Goal: Transaction & Acquisition: Purchase product/service

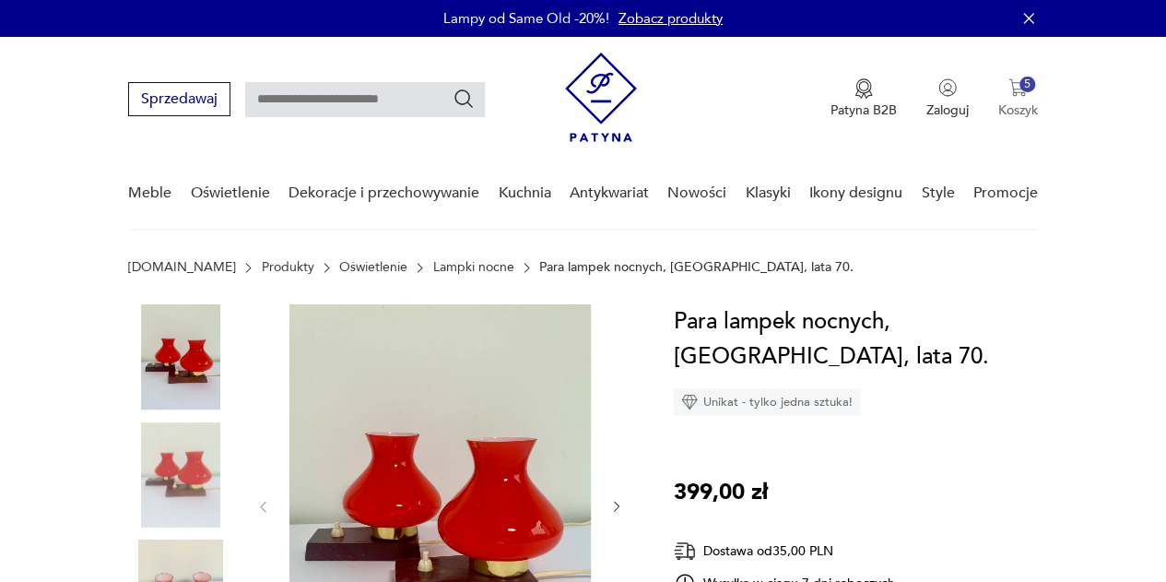
click at [1018, 101] on p "Koszyk" at bounding box center [1018, 110] width 40 height 18
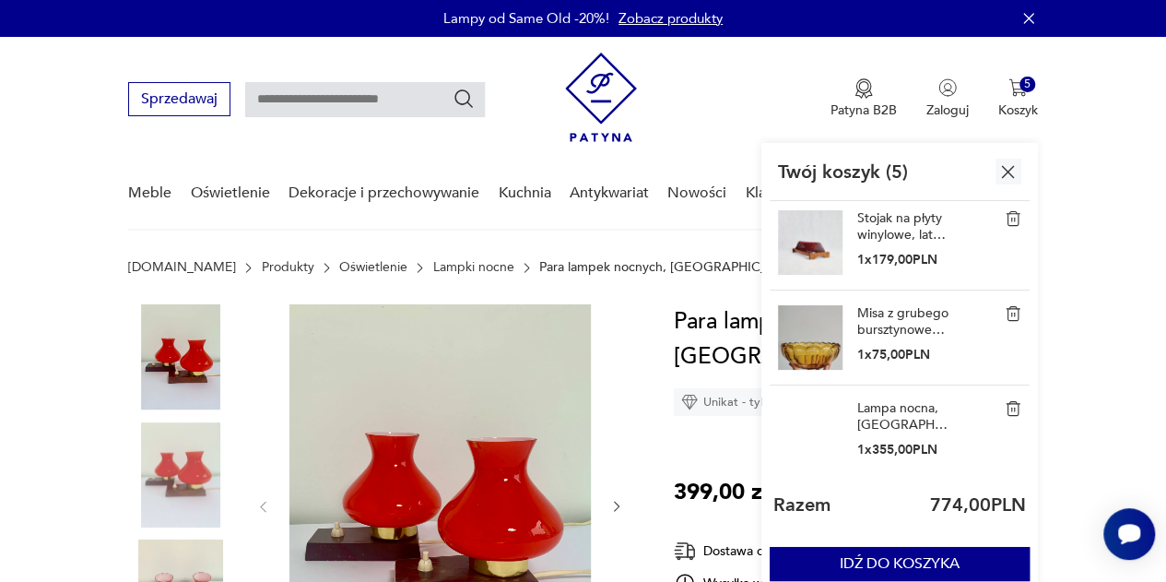
scroll to position [184, 0]
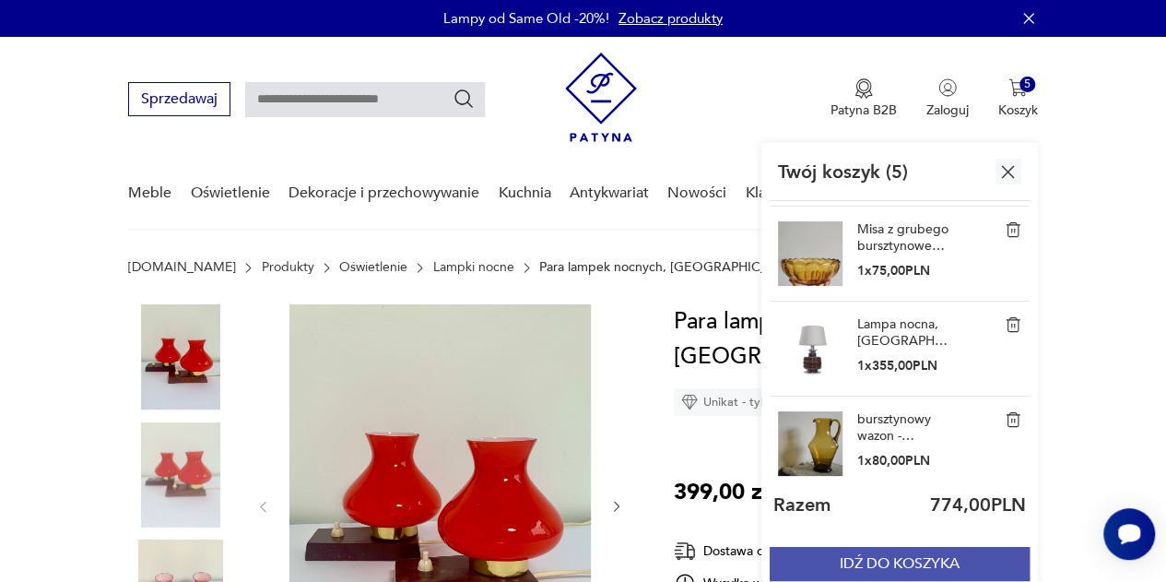
click at [1016, 556] on button "IDŹ DO KOSZYKA" at bounding box center [900, 564] width 260 height 34
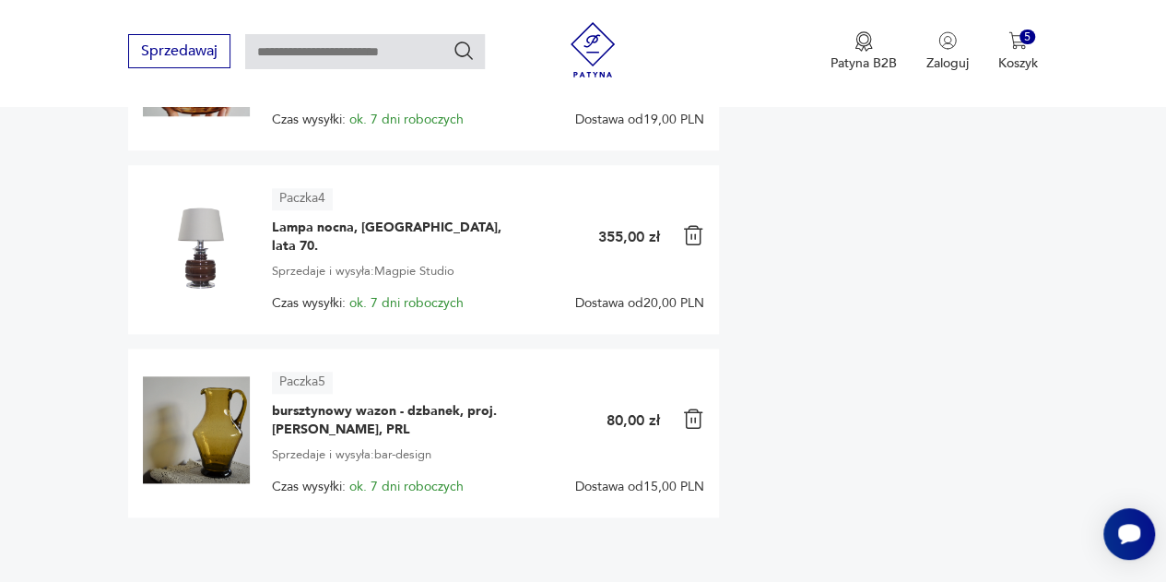
scroll to position [830, 0]
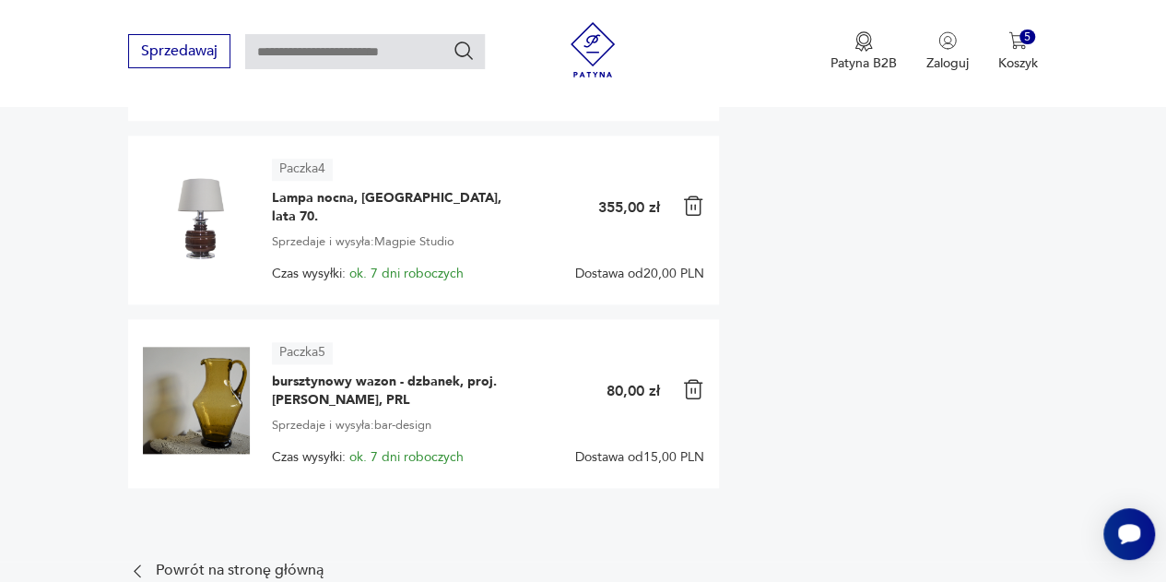
click at [204, 234] on img at bounding box center [196, 216] width 107 height 107
click at [343, 201] on span "Lampa nocna, [GEOGRAPHIC_DATA], lata 70." at bounding box center [387, 207] width 230 height 37
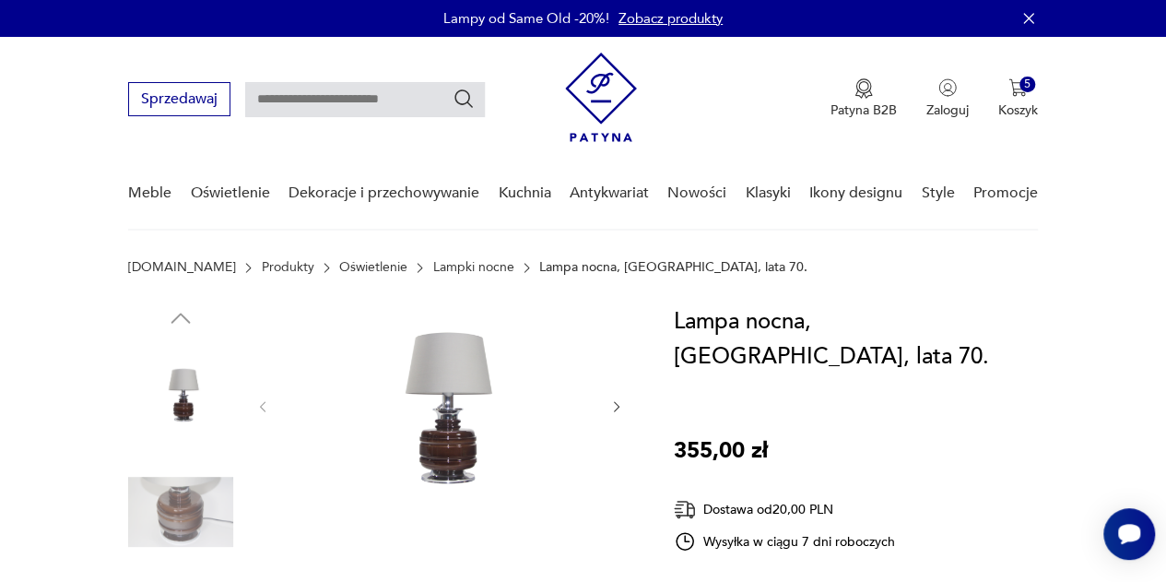
click at [602, 409] on div at bounding box center [439, 406] width 369 height 205
click at [476, 414] on img at bounding box center [439, 404] width 301 height 201
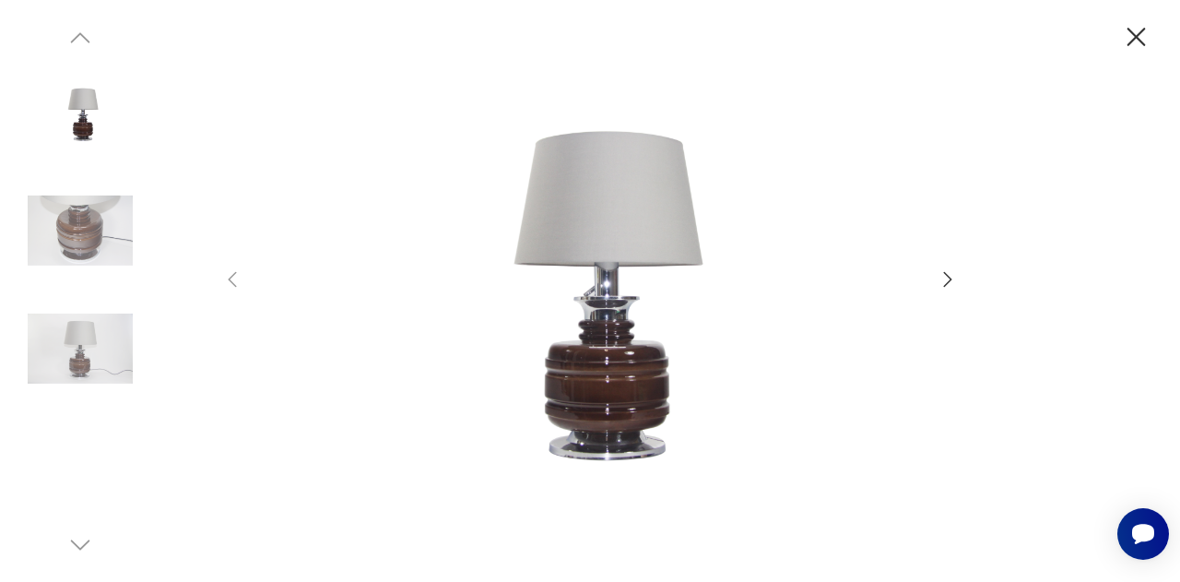
click at [645, 401] on img at bounding box center [590, 289] width 656 height 466
click at [101, 231] on img at bounding box center [80, 230] width 105 height 105
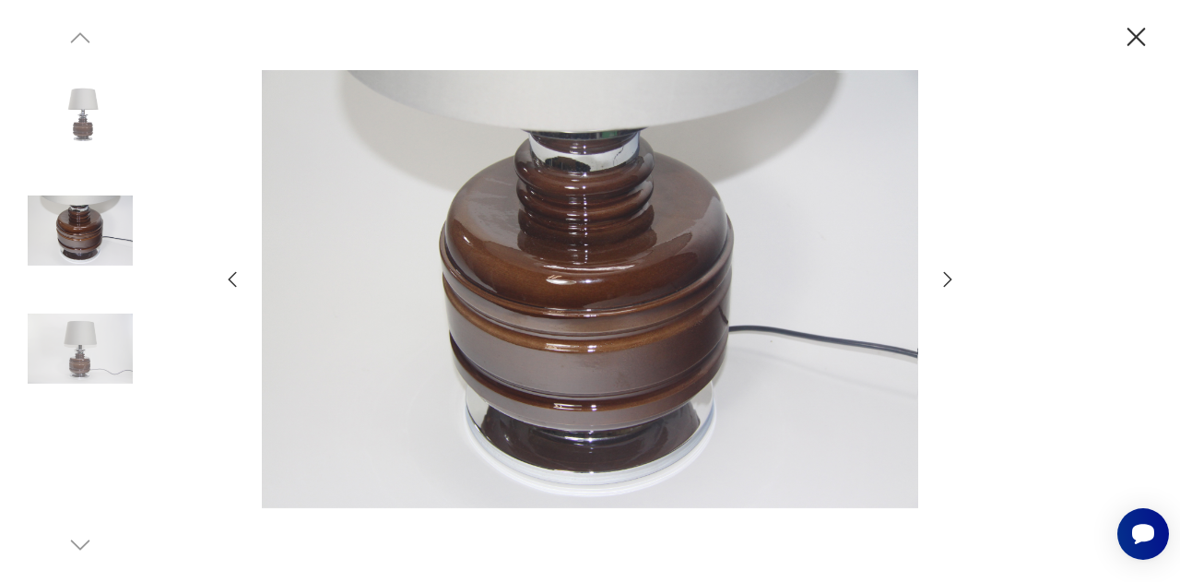
click at [136, 304] on div at bounding box center [590, 291] width 1180 height 582
click at [131, 322] on img at bounding box center [80, 348] width 105 height 105
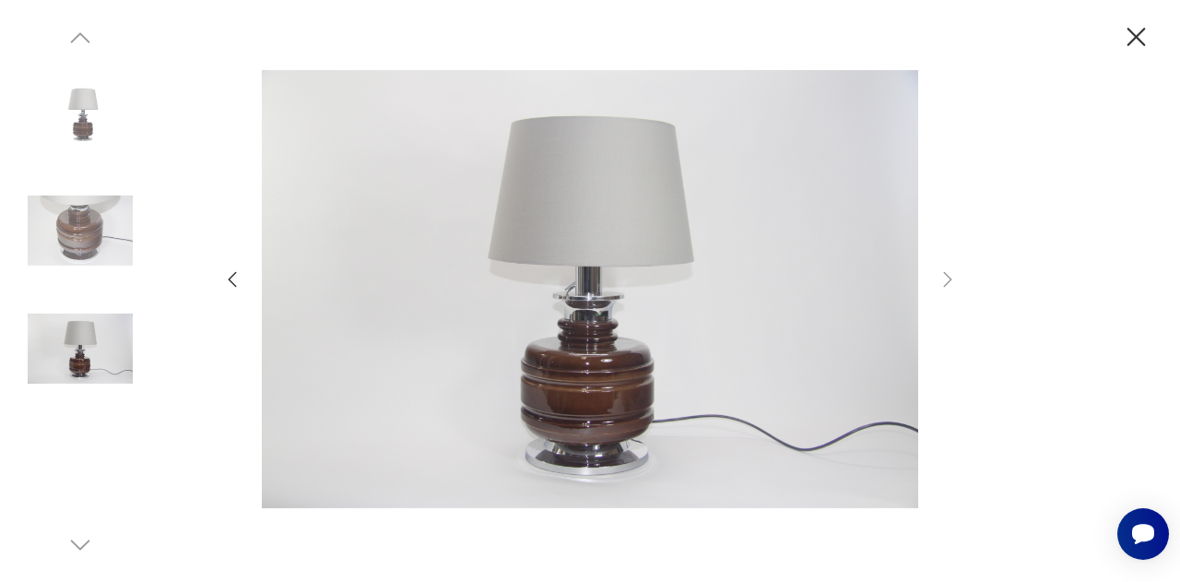
click at [120, 434] on div at bounding box center [80, 291] width 105 height 461
